Goal: Information Seeking & Learning: Find specific fact

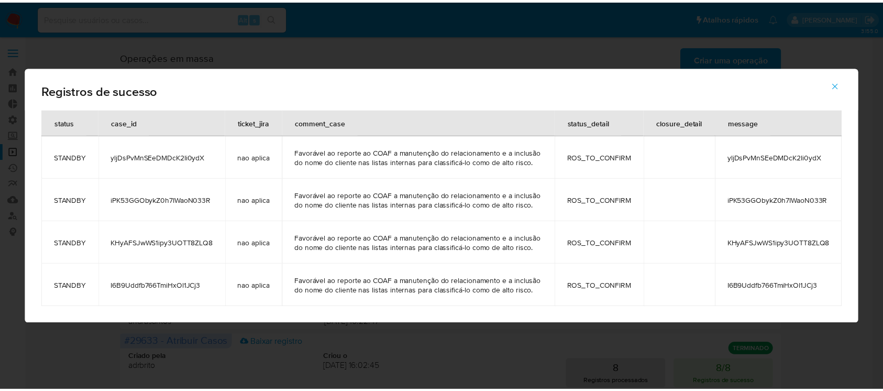
scroll to position [156, 0]
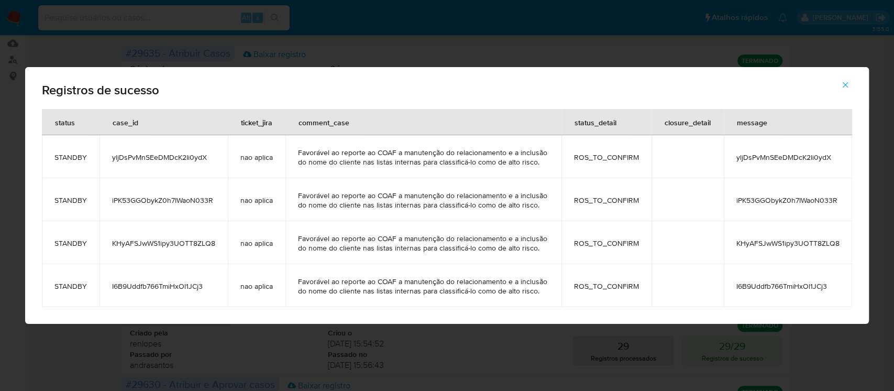
click at [850, 87] on icon "button" at bounding box center [845, 84] width 9 height 9
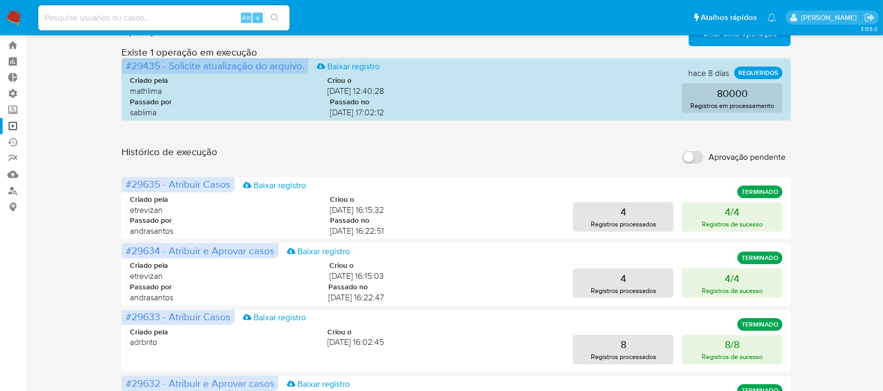
scroll to position [0, 0]
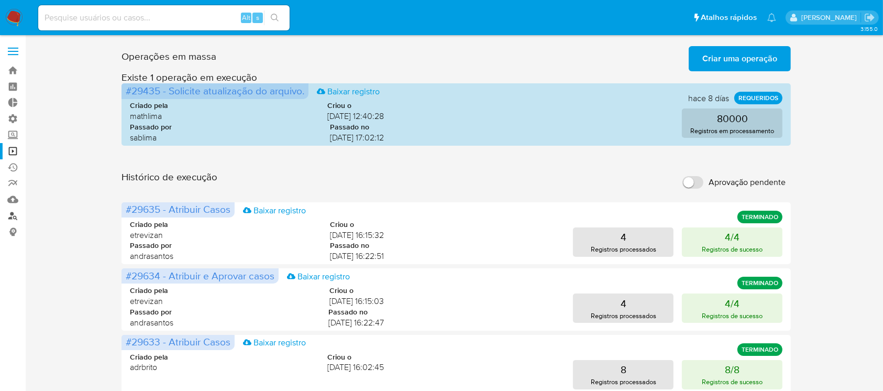
click at [18, 220] on link "Localizador de pessoas" at bounding box center [62, 215] width 125 height 16
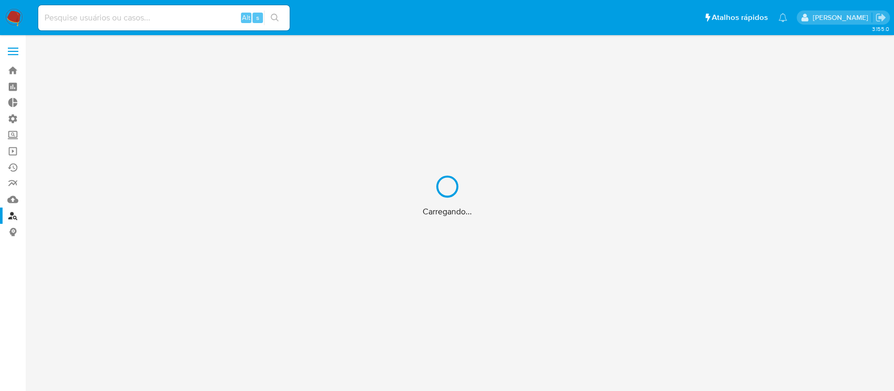
click at [465, 34] on div "Carregando..." at bounding box center [447, 195] width 894 height 391
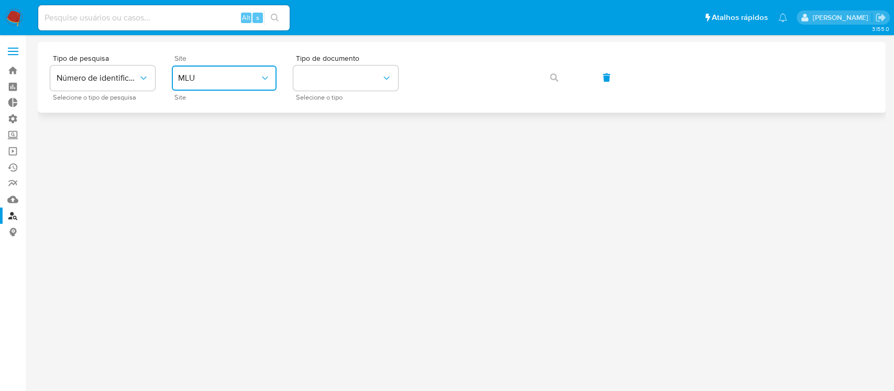
click at [262, 85] on button "MLU" at bounding box center [224, 77] width 105 height 25
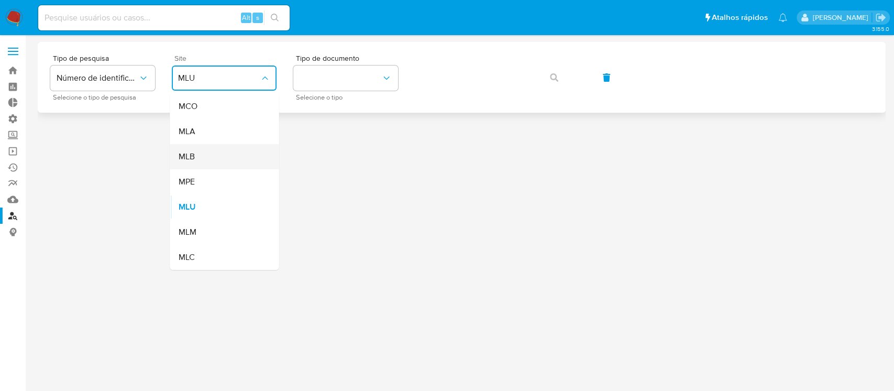
click at [198, 157] on div "MLB" at bounding box center [221, 156] width 86 height 25
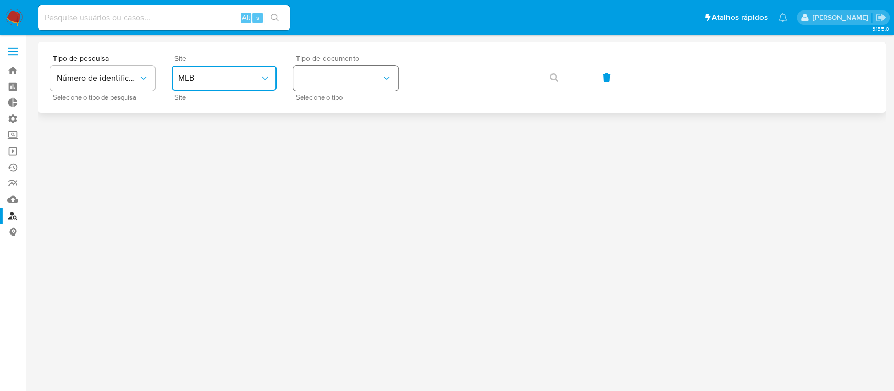
click at [385, 78] on icon "identificationType" at bounding box center [386, 78] width 10 height 10
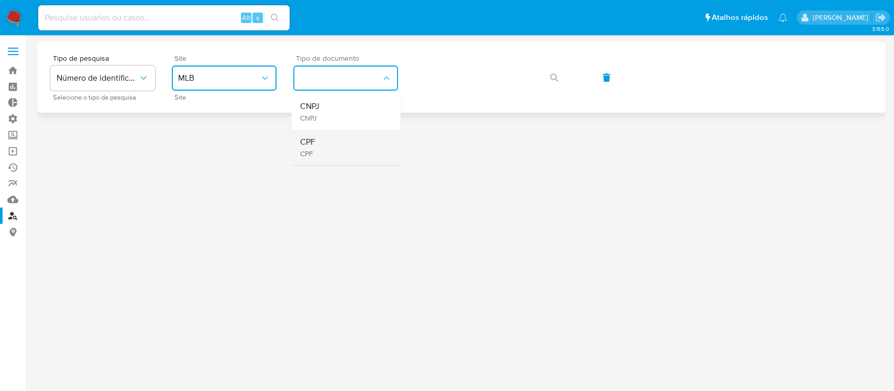
click at [338, 142] on div "CPF CPF" at bounding box center [343, 147] width 86 height 36
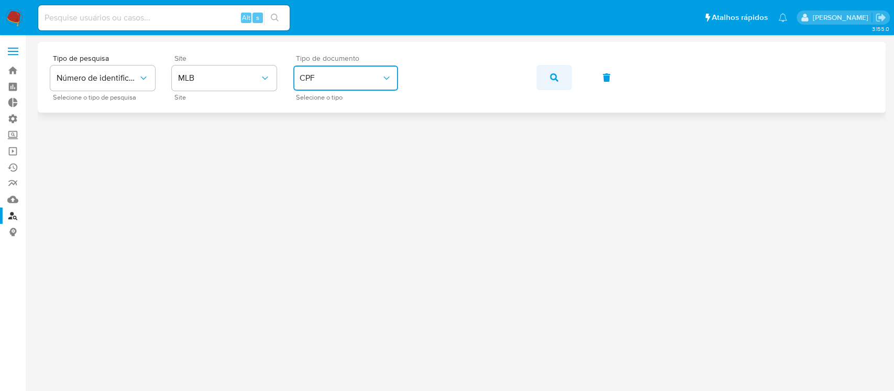
click at [557, 76] on icon "button" at bounding box center [554, 77] width 8 height 8
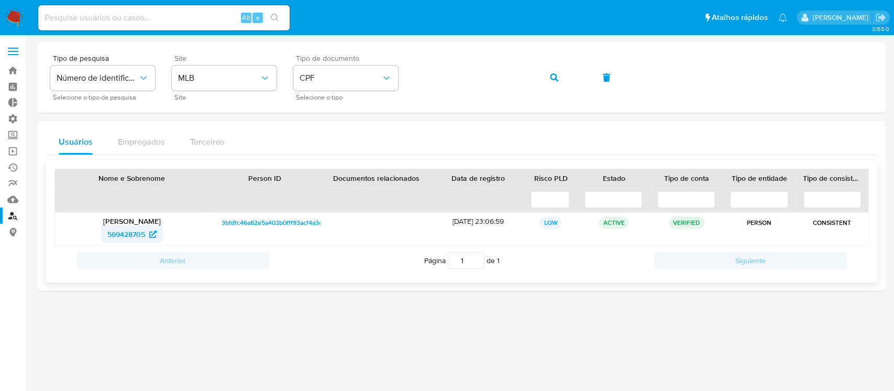
click at [129, 235] on span "569428705" at bounding box center [126, 234] width 38 height 17
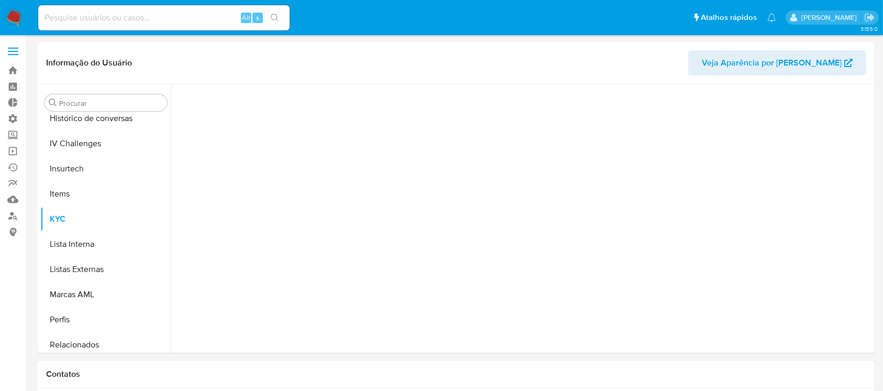
scroll to position [468, 0]
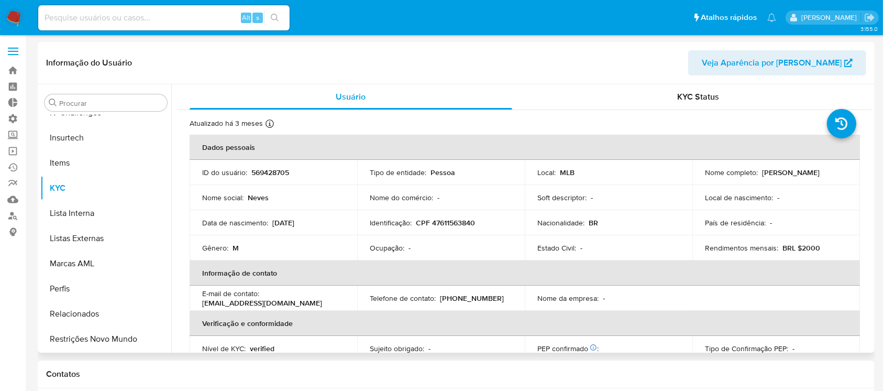
select select "10"
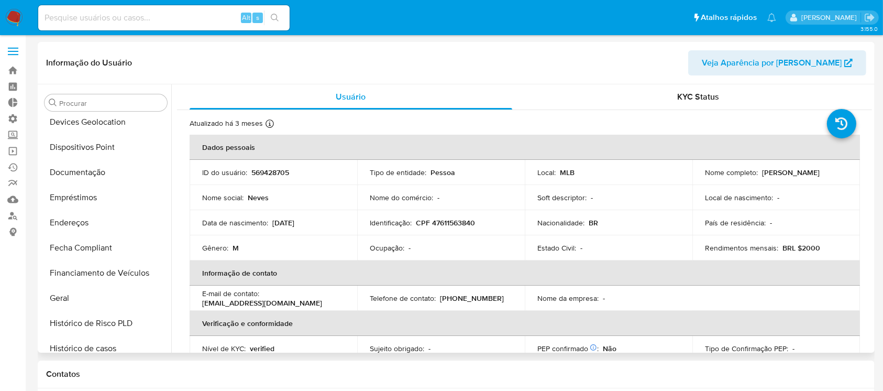
scroll to position [172, 0]
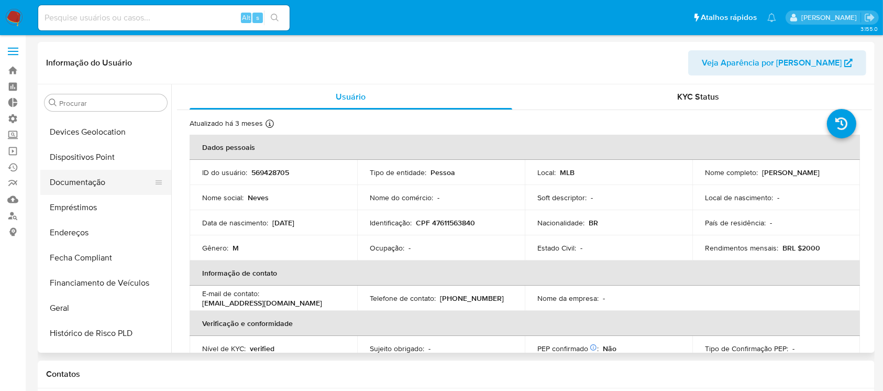
click at [88, 179] on button "Documentação" at bounding box center [101, 182] width 123 height 25
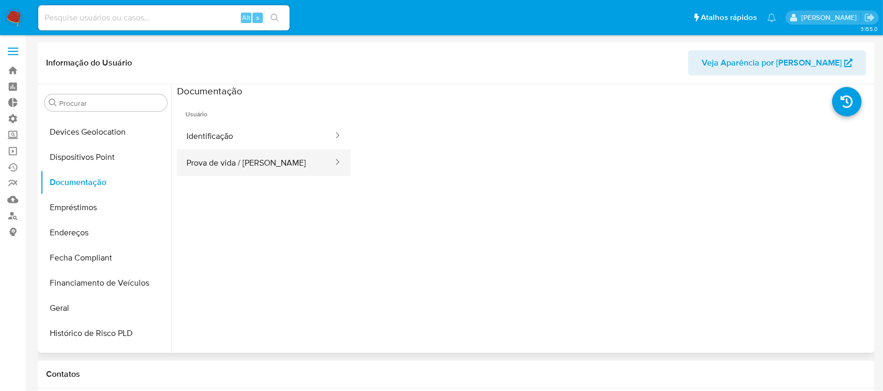
click at [253, 166] on button "Prova de vida / Selfie" at bounding box center [255, 162] width 157 height 27
